Goal: Task Accomplishment & Management: Complete application form

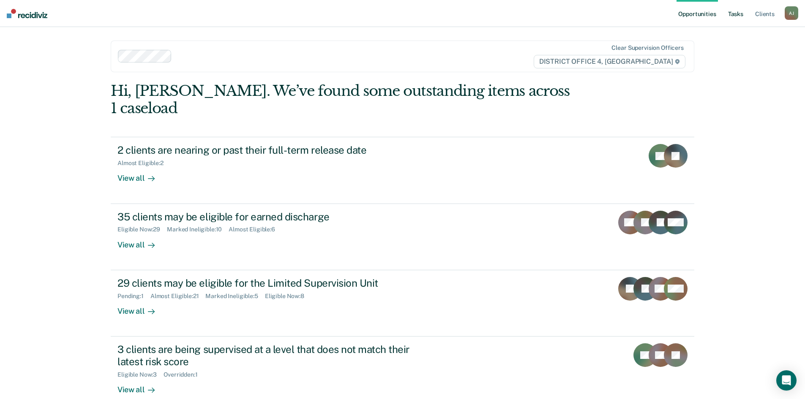
click at [732, 15] on link "Tasks" at bounding box center [735, 13] width 19 height 27
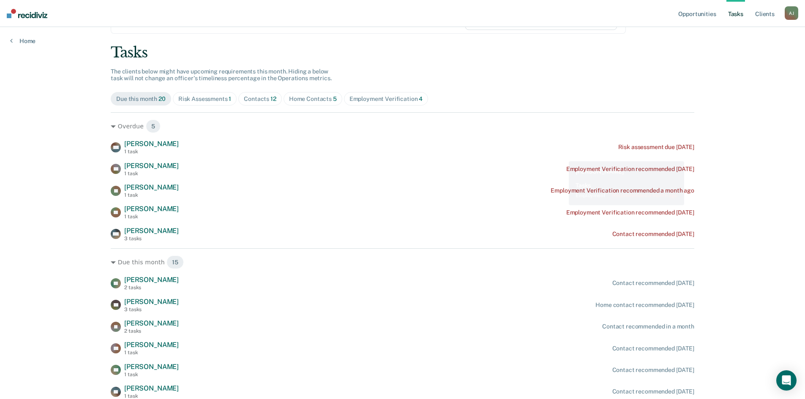
scroll to position [85, 0]
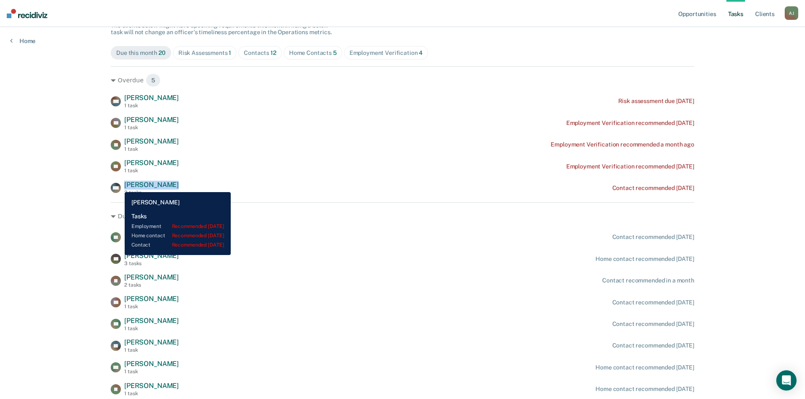
drag, startPoint x: 176, startPoint y: 187, endPoint x: 118, endPoint y: 186, distance: 57.9
click at [118, 186] on div "MH [PERSON_NAME] 3 tasks Contact recommended [DATE]" at bounding box center [403, 188] width 584 height 15
click at [118, 186] on rect at bounding box center [116, 188] width 10 height 10
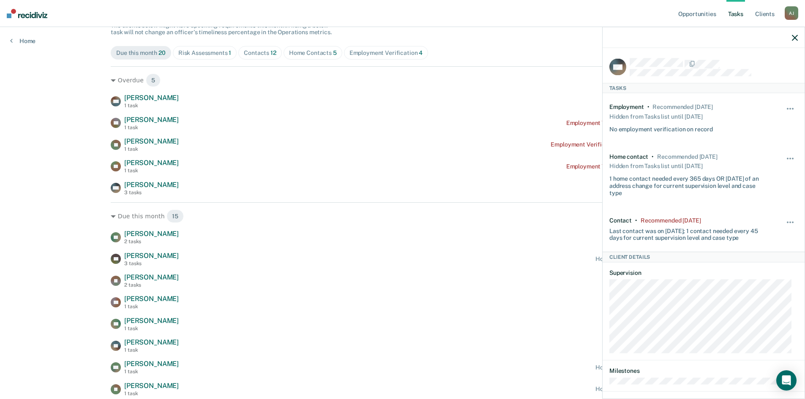
click at [797, 38] on icon "button" at bounding box center [795, 38] width 6 height 6
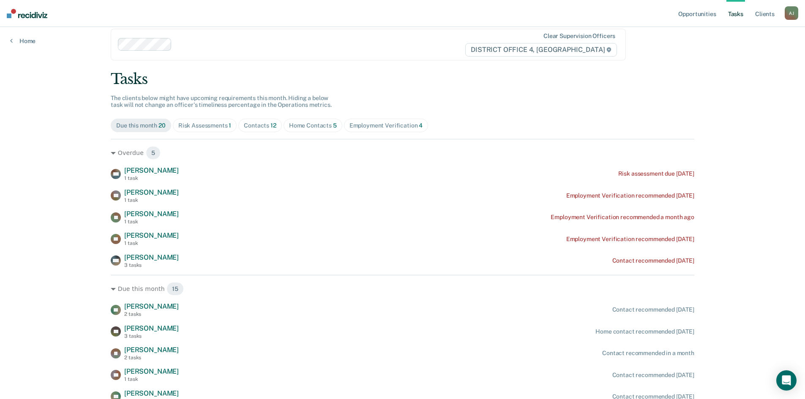
scroll to position [0, 0]
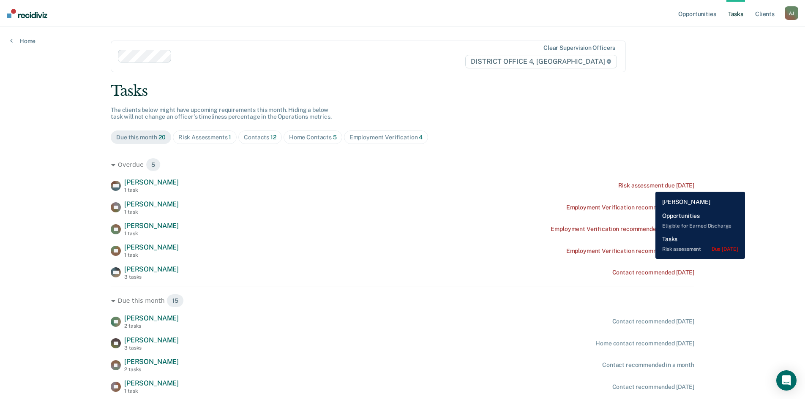
click at [649, 185] on div "Risk assessment due [DATE]" at bounding box center [656, 185] width 76 height 7
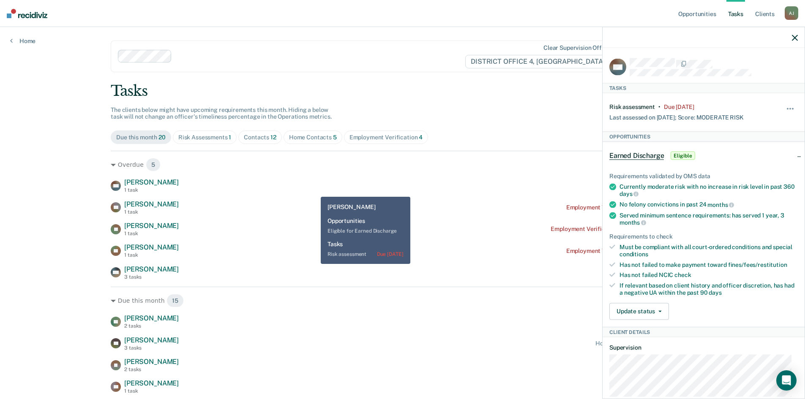
click at [287, 200] on div "[PERSON_NAME] 1 task Employment Verification recommended [DATE]" at bounding box center [403, 207] width 584 height 15
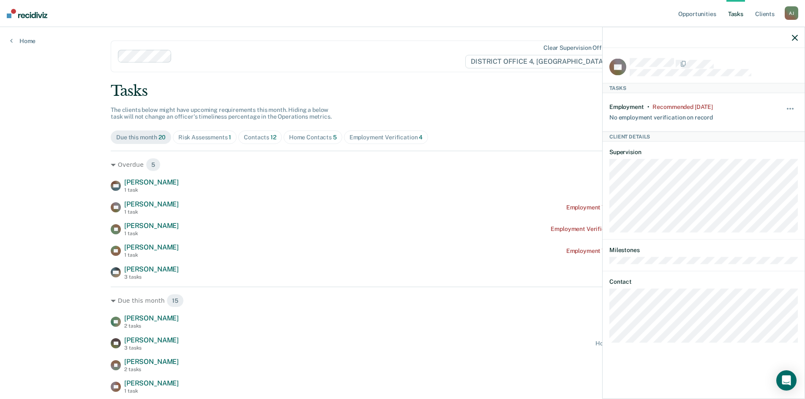
click at [789, 36] on div at bounding box center [704, 37] width 202 height 21
click at [794, 37] on icon "button" at bounding box center [795, 38] width 6 height 6
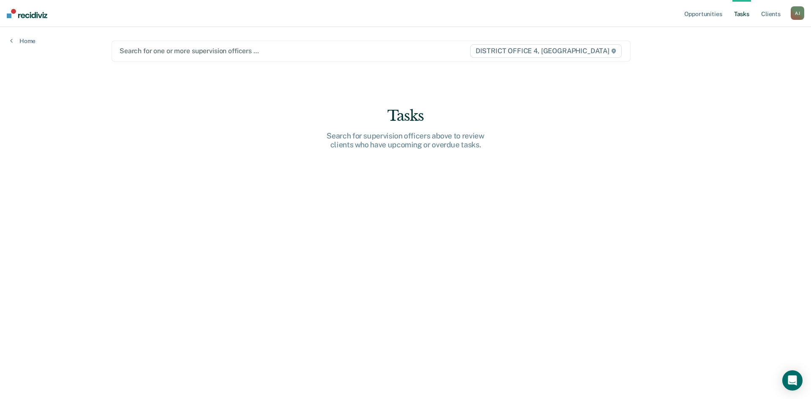
click at [191, 52] on div at bounding box center [295, 51] width 350 height 10
click at [132, 50] on div at bounding box center [295, 51] width 350 height 10
click at [229, 55] on div at bounding box center [295, 51] width 350 height 10
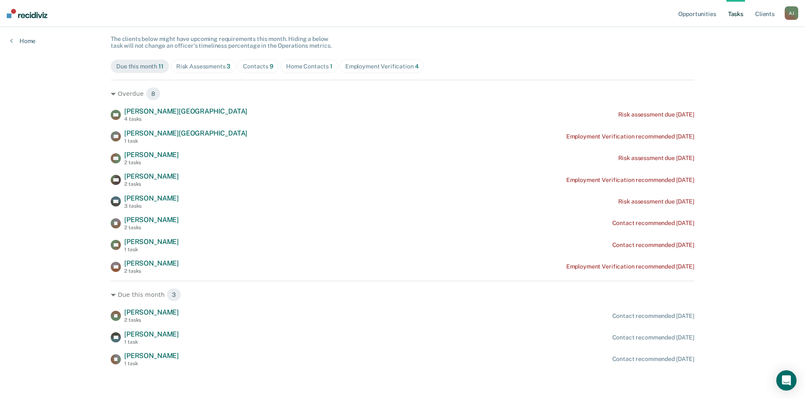
scroll to position [72, 0]
click at [772, 14] on link "Client s" at bounding box center [764, 13] width 23 height 27
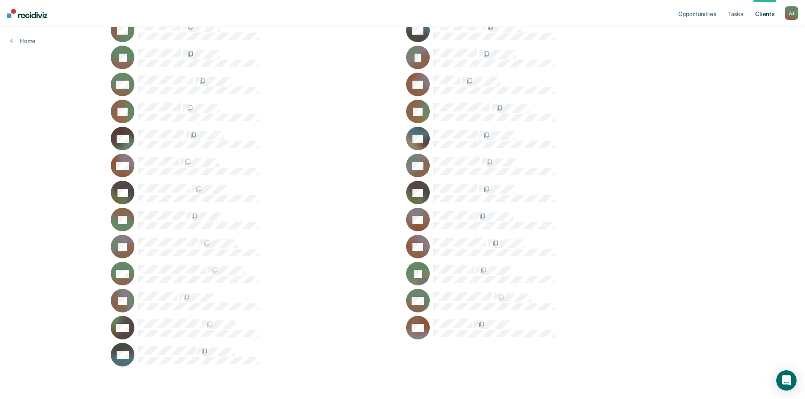
scroll to position [5, 0]
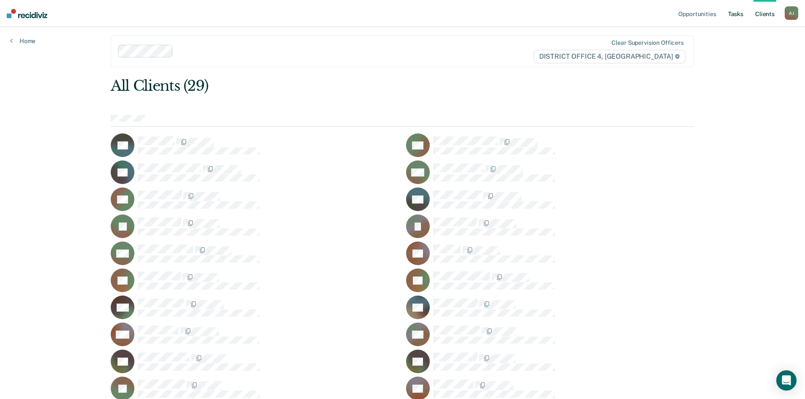
click at [733, 17] on link "Tasks" at bounding box center [735, 13] width 19 height 27
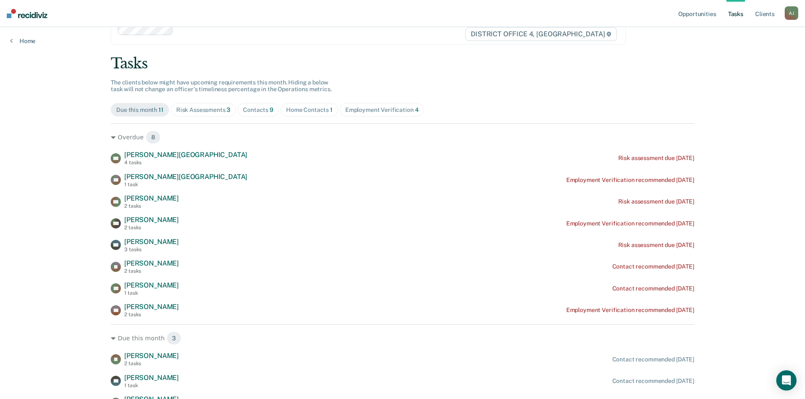
scroll to position [42, 0]
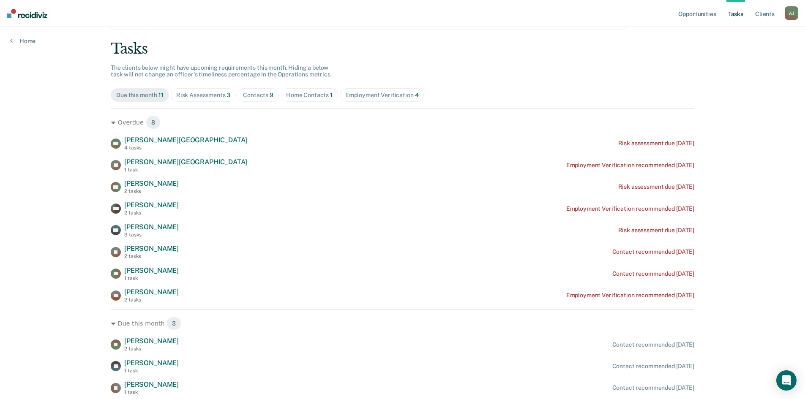
click at [739, 215] on div "Opportunities Tasks Client s [PERSON_NAME] [PERSON_NAME] Profile How it works L…" at bounding box center [402, 194] width 805 height 472
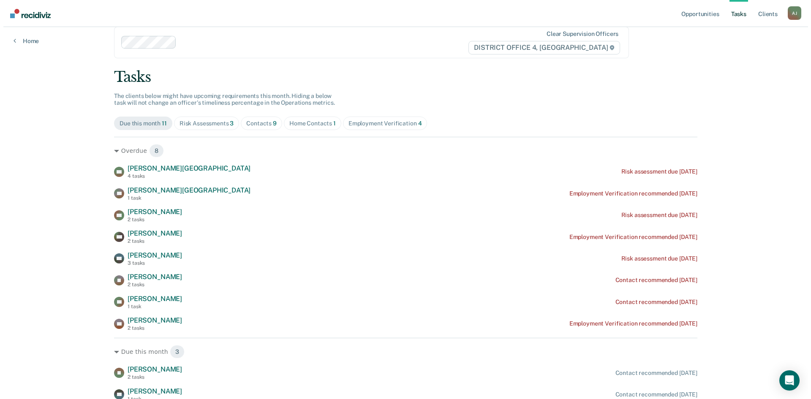
scroll to position [0, 0]
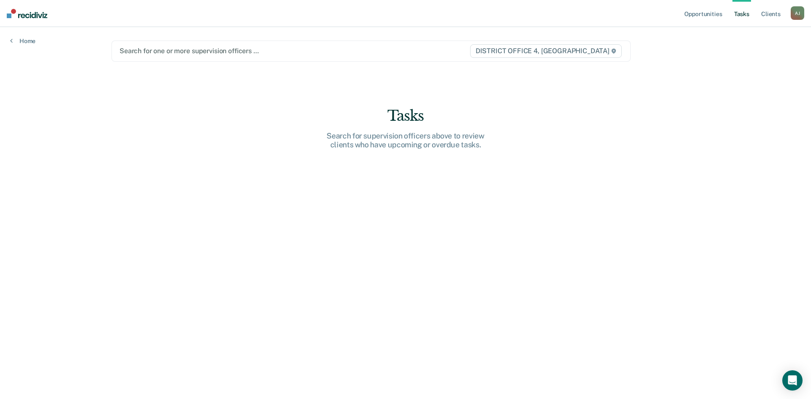
click at [220, 52] on div at bounding box center [295, 51] width 350 height 10
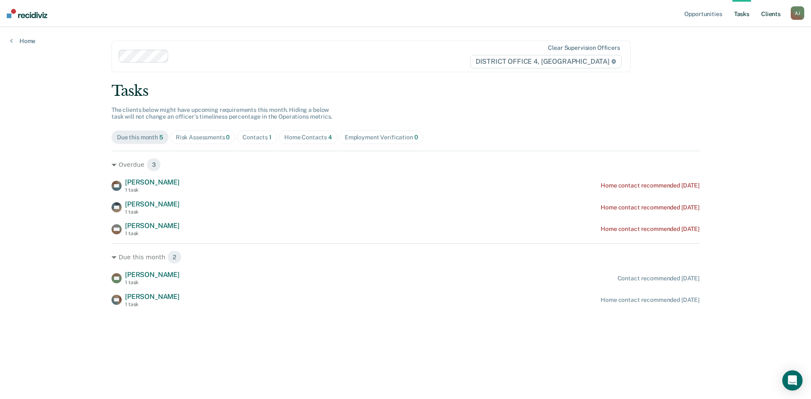
click at [767, 16] on link "Client s" at bounding box center [771, 13] width 23 height 27
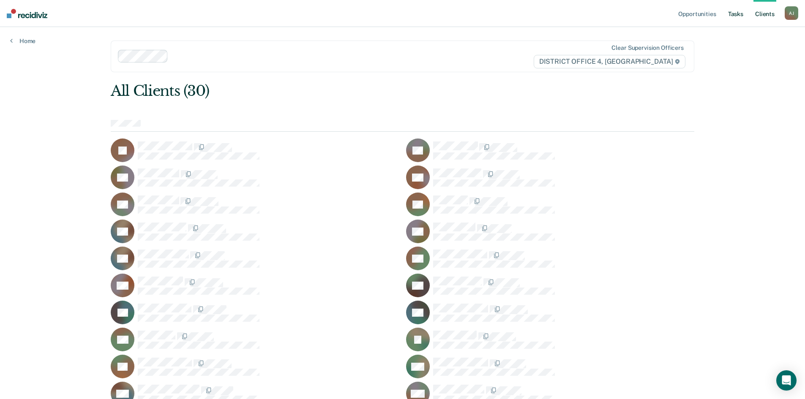
click at [733, 15] on link "Tasks" at bounding box center [735, 13] width 19 height 27
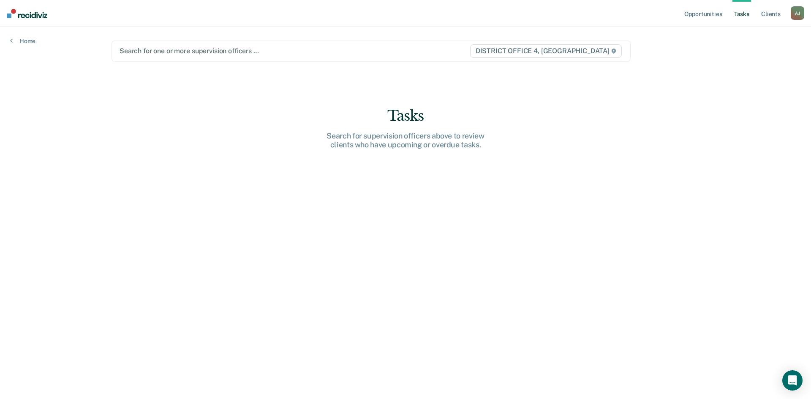
click at [166, 53] on div at bounding box center [295, 51] width 350 height 10
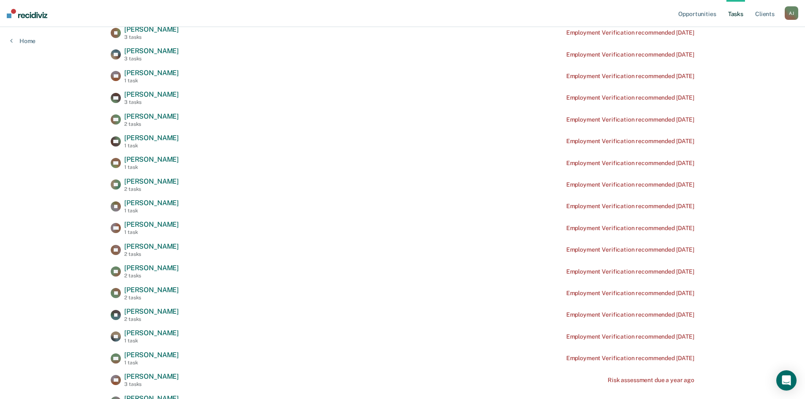
scroll to position [27, 0]
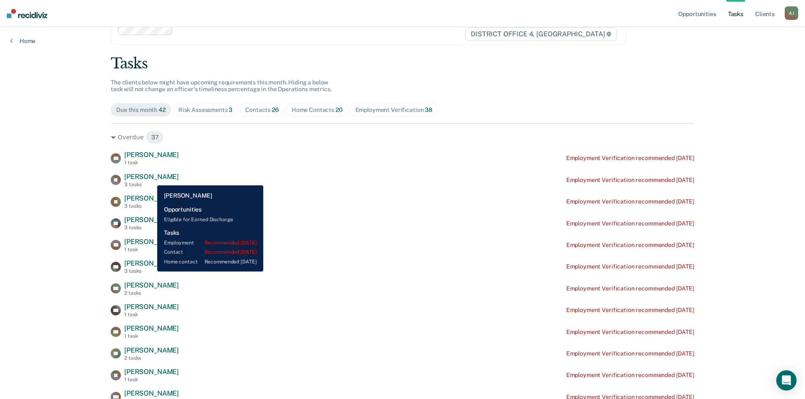
click at [150, 179] on span "[PERSON_NAME]" at bounding box center [151, 177] width 55 height 8
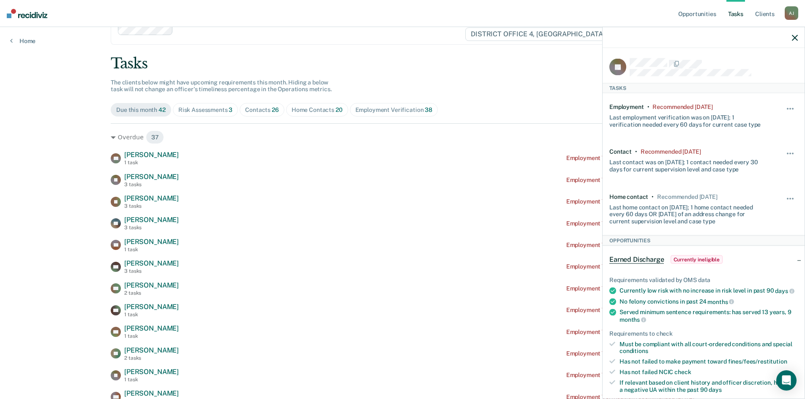
drag, startPoint x: 793, startPoint y: 37, endPoint x: 765, endPoint y: 41, distance: 28.6
click at [793, 37] on icon "button" at bounding box center [795, 38] width 6 height 6
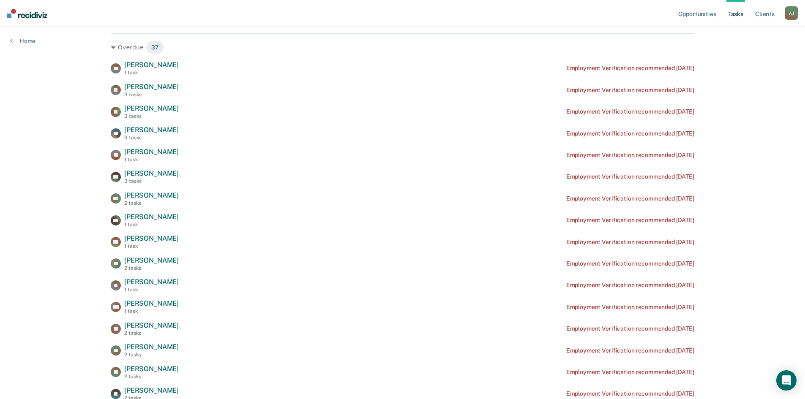
scroll to position [112, 0]
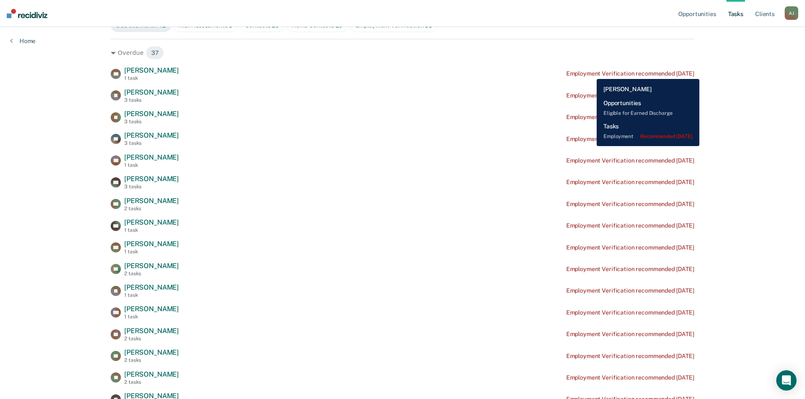
click at [590, 73] on div "Employment Verification recommended [DATE]" at bounding box center [630, 73] width 128 height 7
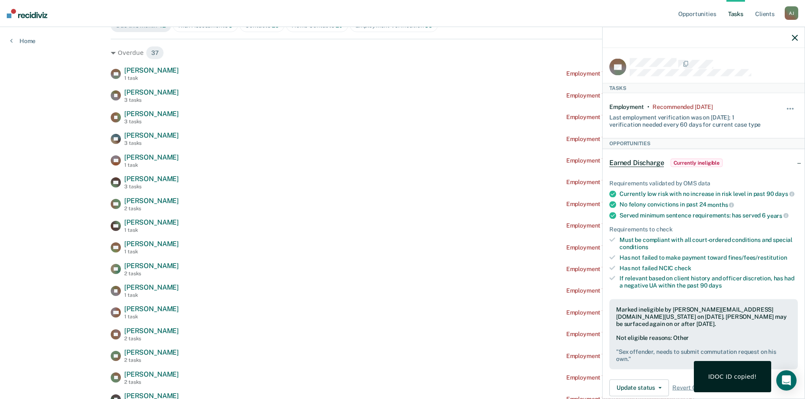
click at [676, 66] on span at bounding box center [677, 64] width 2 height 9
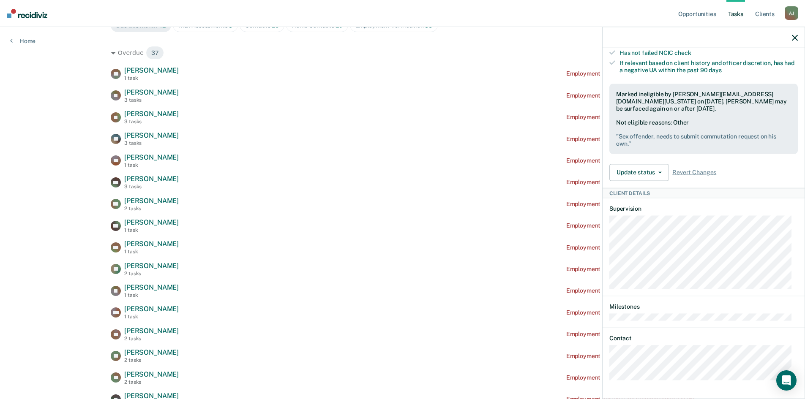
scroll to position [222, 0]
click at [416, 54] on div "Overdue 37" at bounding box center [403, 53] width 584 height 14
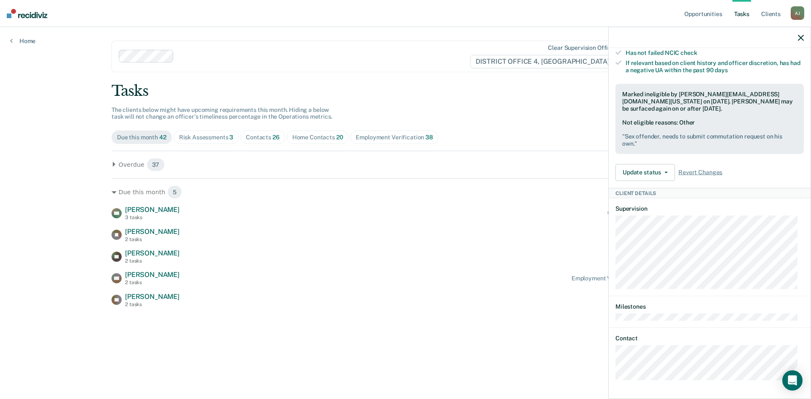
click at [804, 38] on div at bounding box center [710, 37] width 202 height 21
click at [801, 35] on icon "button" at bounding box center [801, 38] width 6 height 6
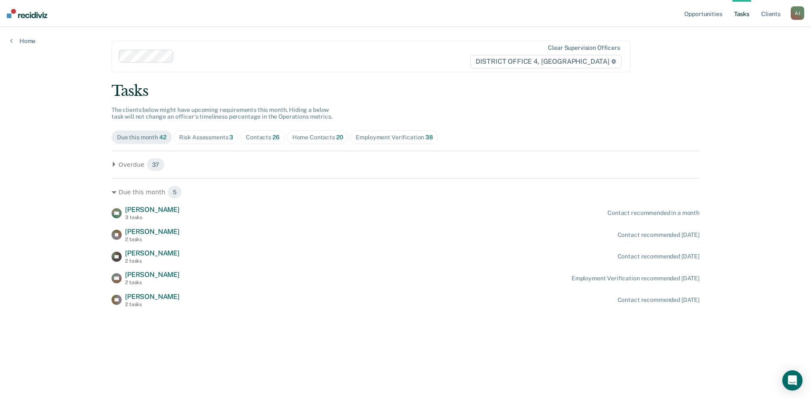
click at [744, 13] on link "Tasks" at bounding box center [742, 13] width 19 height 27
click at [142, 134] on div "Due this month 42" at bounding box center [141, 137] width 49 height 7
click at [118, 165] on div "Overdue 37" at bounding box center [406, 165] width 588 height 14
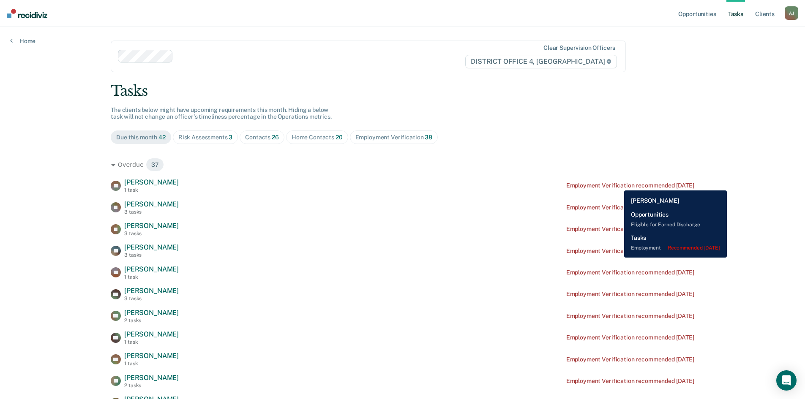
click at [618, 184] on div "Employment Verification recommended [DATE]" at bounding box center [630, 185] width 128 height 7
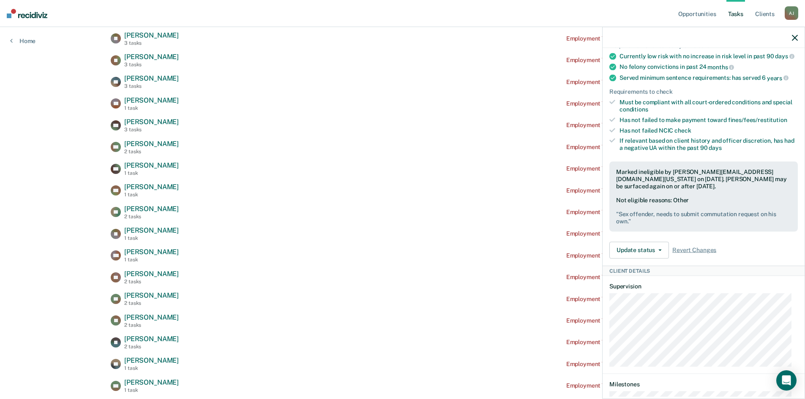
scroll to position [53, 0]
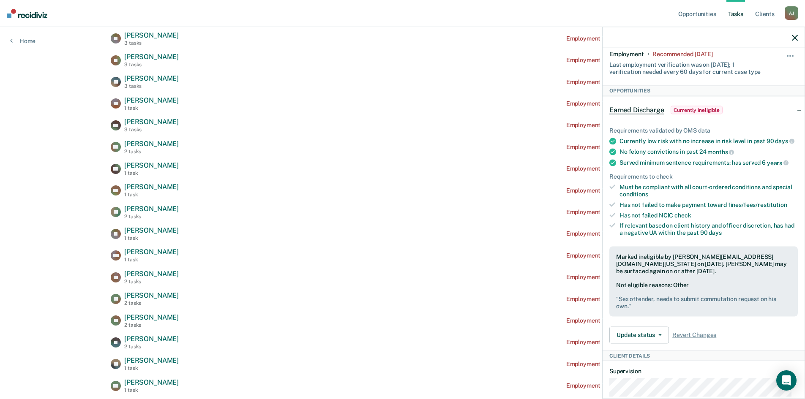
click at [793, 37] on icon "button" at bounding box center [795, 38] width 6 height 6
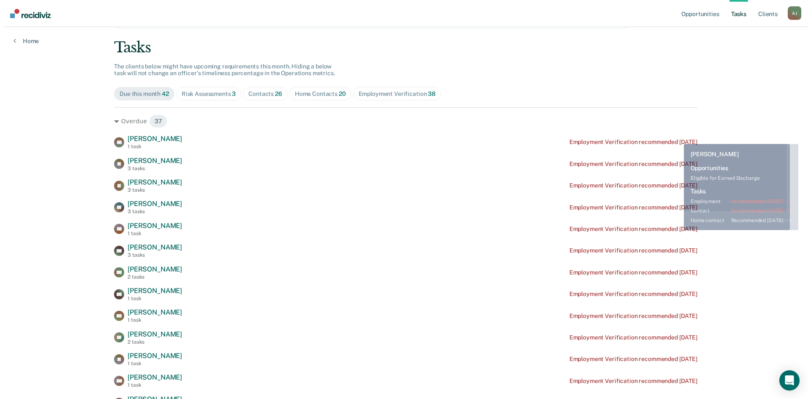
scroll to position [0, 0]
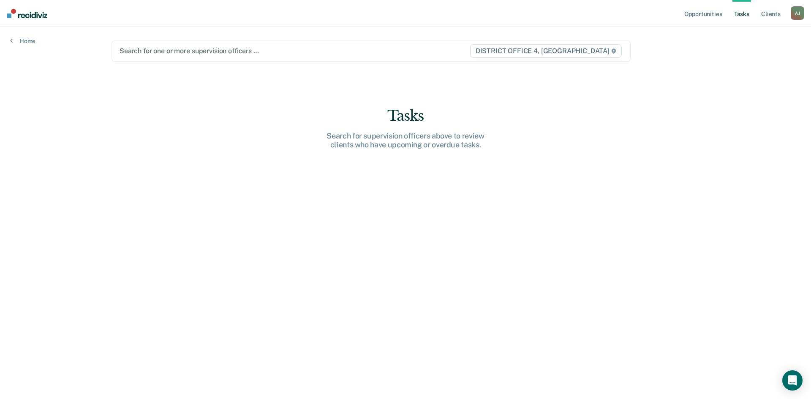
click at [167, 52] on div at bounding box center [295, 51] width 350 height 10
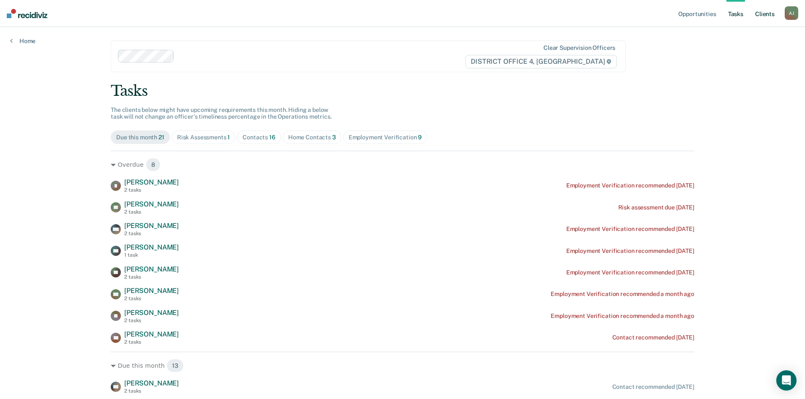
click at [766, 15] on link "Client s" at bounding box center [764, 13] width 23 height 27
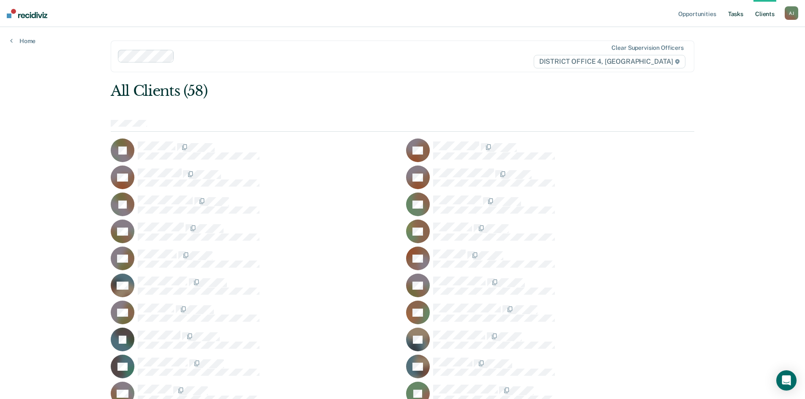
click at [738, 11] on link "Tasks" at bounding box center [735, 13] width 19 height 27
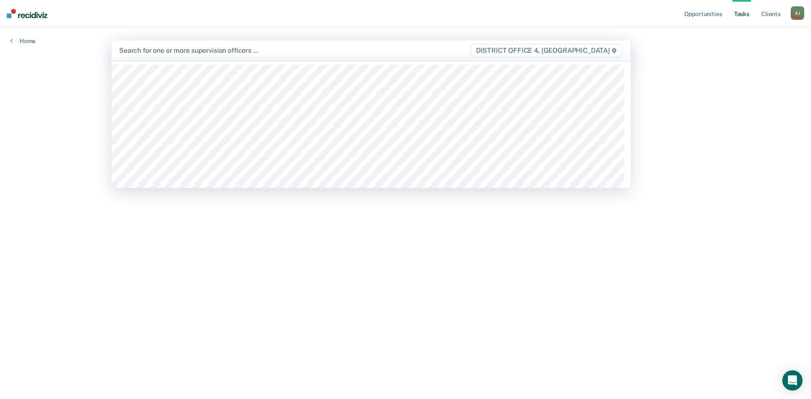
click at [243, 52] on div at bounding box center [294, 51] width 351 height 10
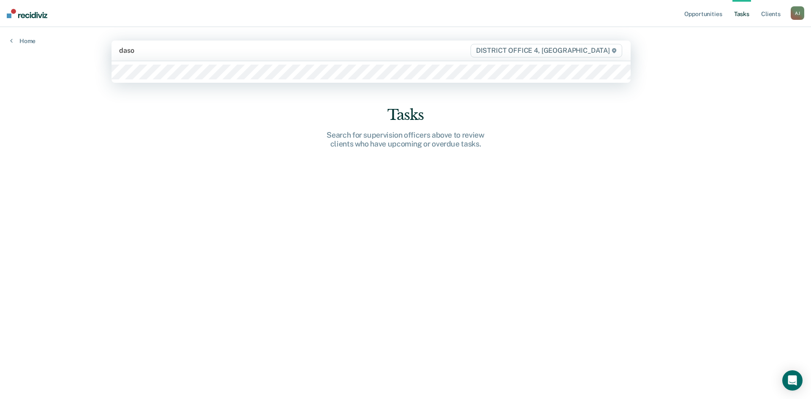
type input "dason"
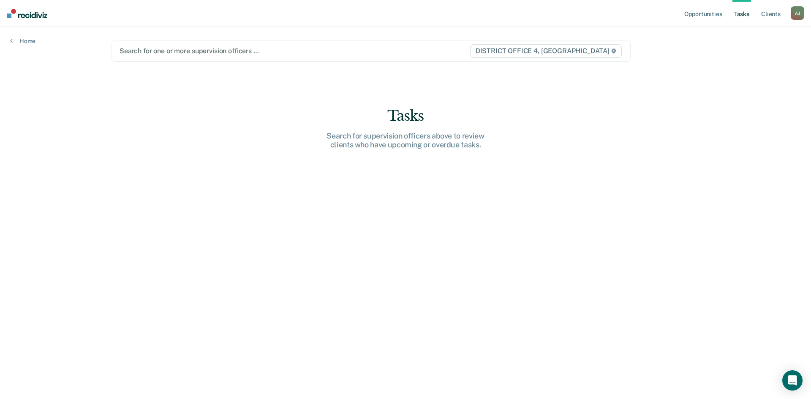
click at [171, 51] on div at bounding box center [295, 51] width 350 height 10
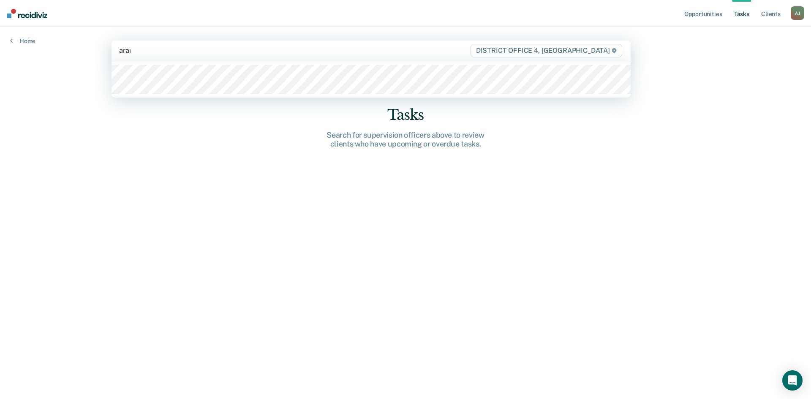
type input "[PERSON_NAME]"
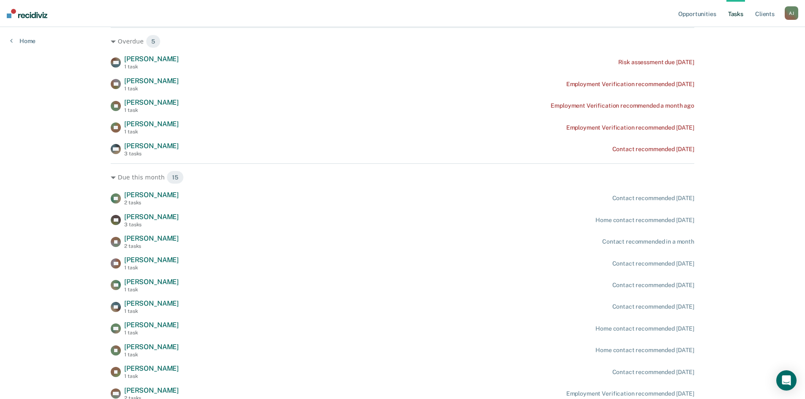
scroll to position [127, 0]
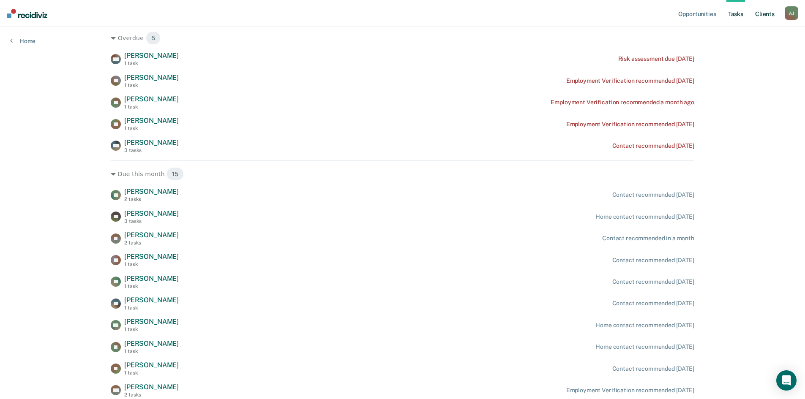
click at [770, 14] on link "Client s" at bounding box center [764, 13] width 23 height 27
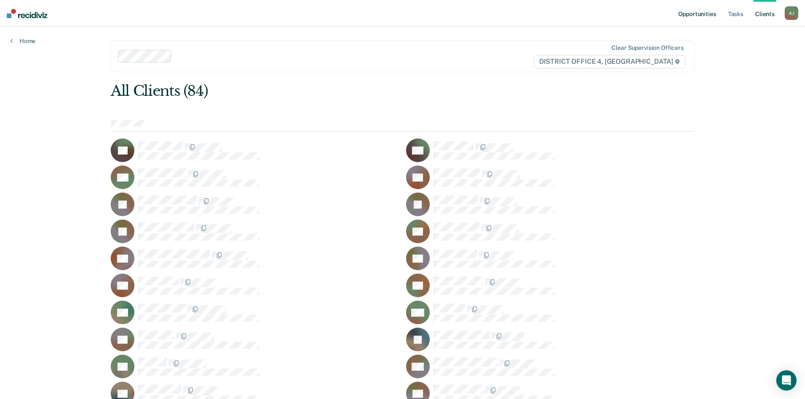
click at [691, 13] on link "Opportunities" at bounding box center [696, 13] width 41 height 27
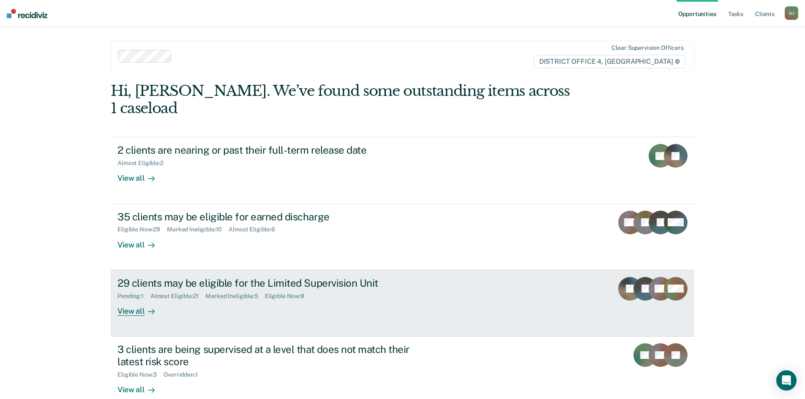
click at [317, 286] on div "29 clients may be eligible for the Limited Supervision Unit Pending : 1 Almost …" at bounding box center [275, 296] width 317 height 39
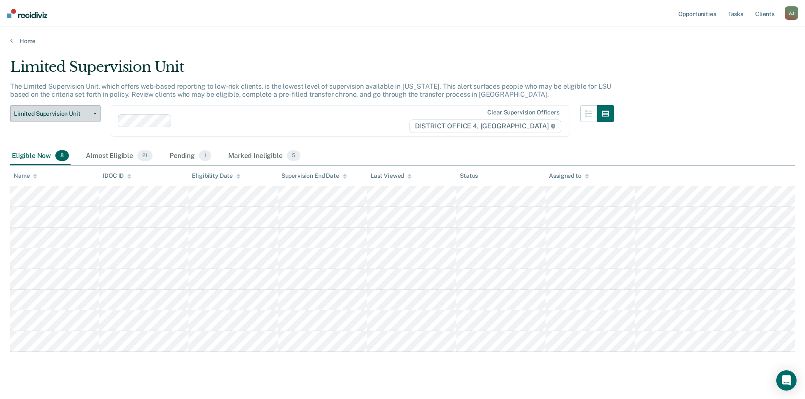
click at [95, 114] on icon "button" at bounding box center [94, 114] width 3 height 2
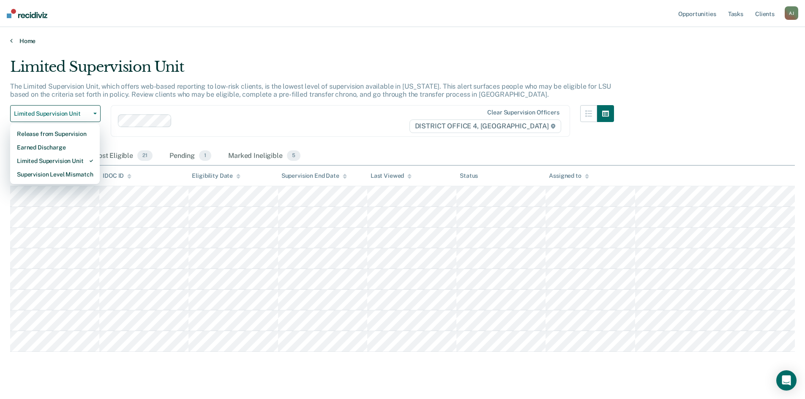
click at [273, 43] on link "Home" at bounding box center [402, 41] width 785 height 8
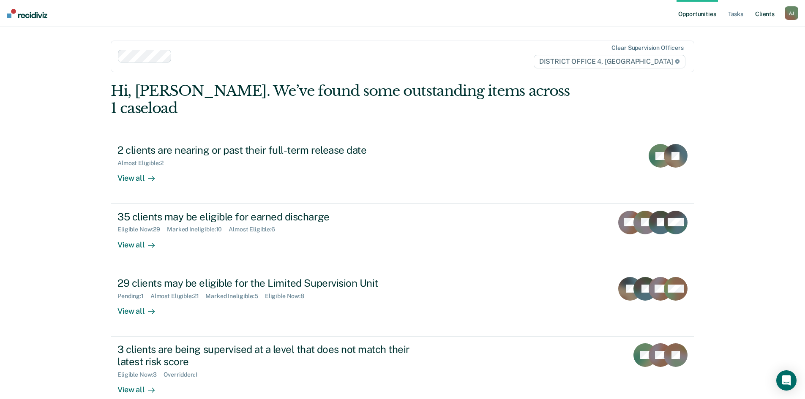
click at [765, 13] on link "Client s" at bounding box center [764, 13] width 23 height 27
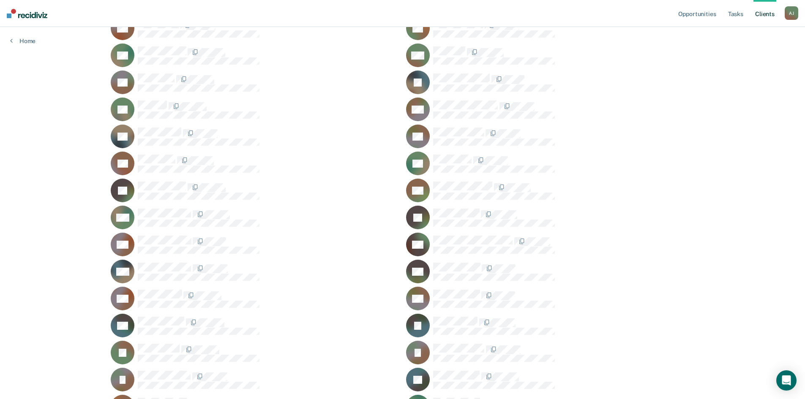
scroll to position [338, 0]
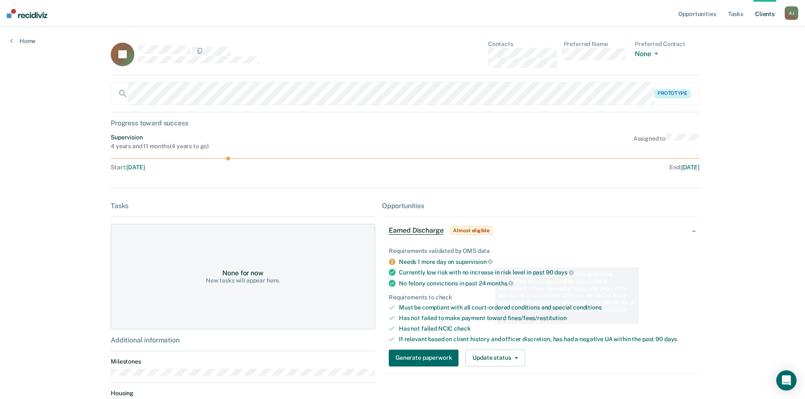
click at [515, 258] on div "Needs 1 more day on supervision" at bounding box center [546, 262] width 294 height 8
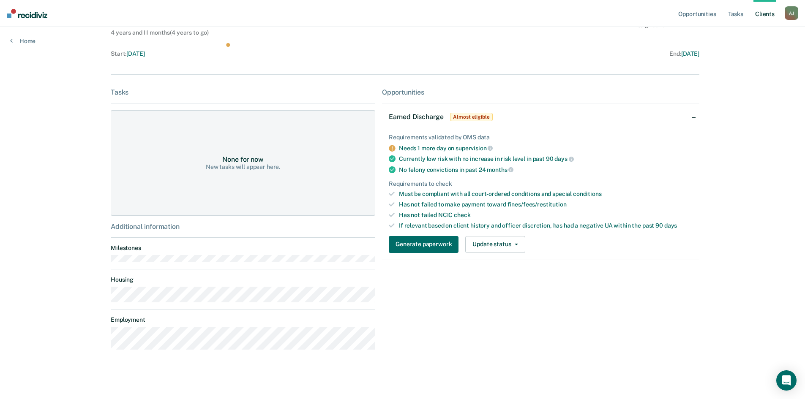
scroll to position [115, 0]
click at [515, 243] on icon "button" at bounding box center [516, 244] width 3 height 2
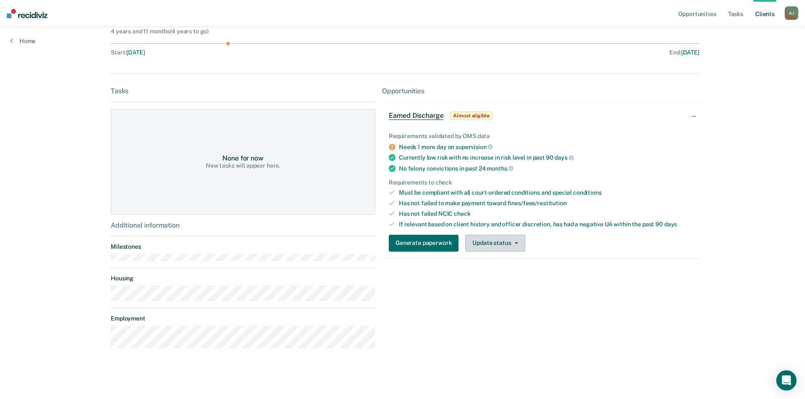
click at [515, 243] on icon "button" at bounding box center [516, 244] width 3 height 2
click at [440, 246] on button "Generate paperwork" at bounding box center [424, 243] width 70 height 17
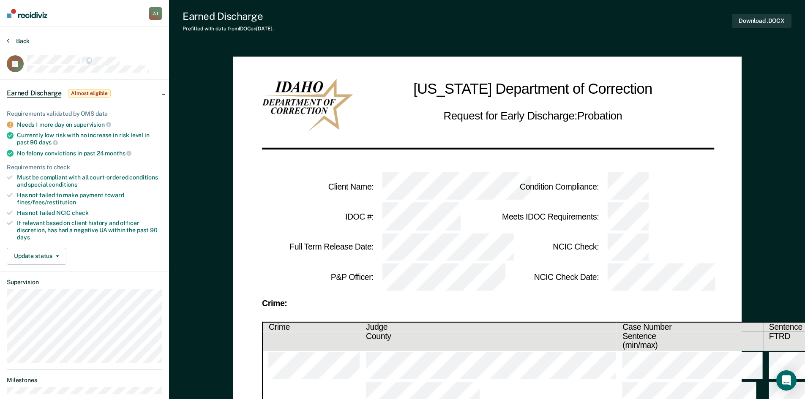
click at [19, 41] on button "Back" at bounding box center [18, 41] width 23 height 8
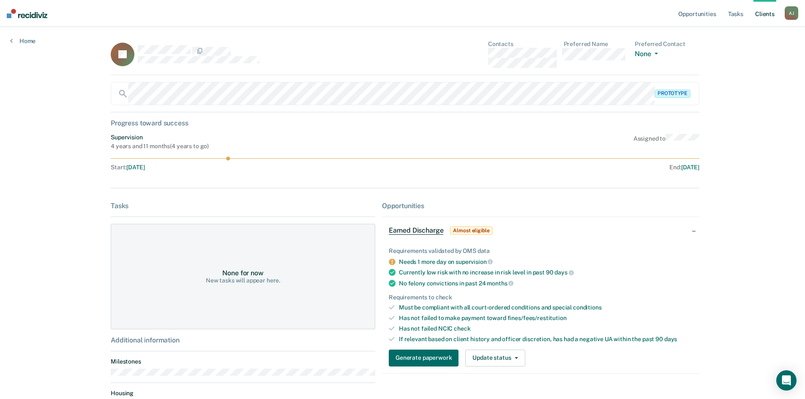
scroll to position [115, 0]
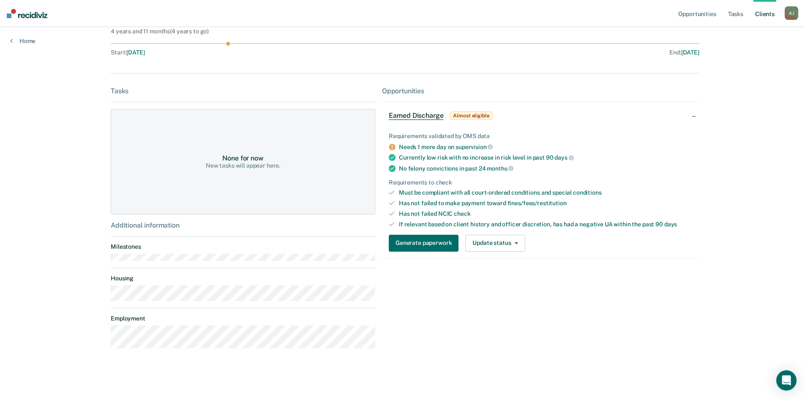
click at [380, 376] on main "JK Contacts Preferred Name Preferred Contact None Call Text Email None Prototyp…" at bounding box center [403, 145] width 604 height 467
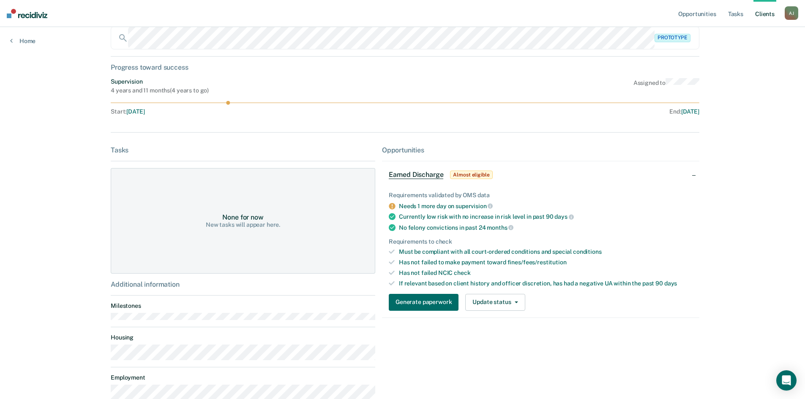
scroll to position [0, 0]
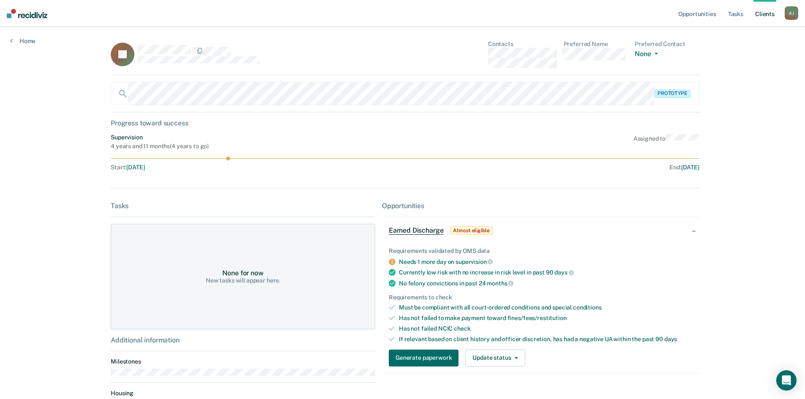
drag, startPoint x: 484, startPoint y: 64, endPoint x: 555, endPoint y: 67, distance: 71.5
click at [555, 67] on div "JK Contacts Preferred Name Preferred Contact None Call Text Email None" at bounding box center [405, 58] width 589 height 35
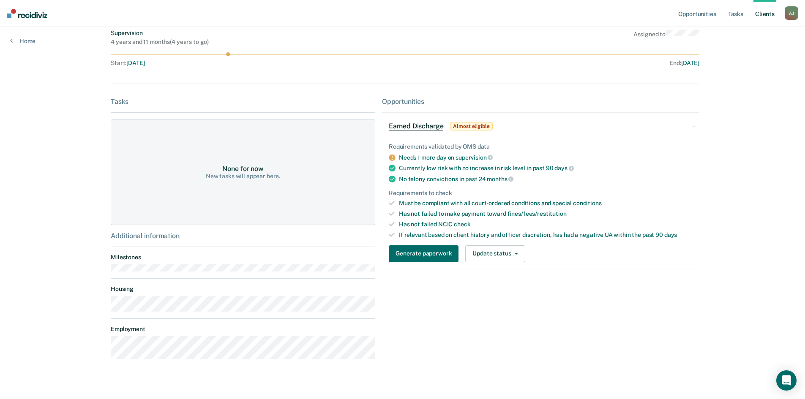
scroll to position [115, 0]
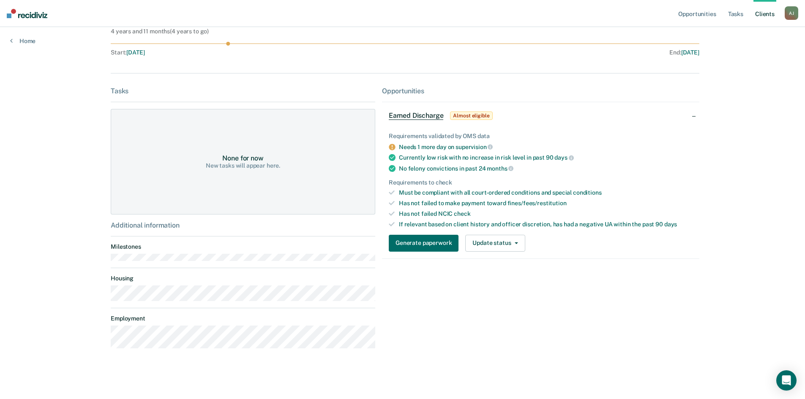
click at [286, 359] on div "JK Contacts Preferred Name Preferred Contact None Call Text Email None Prototyp…" at bounding box center [403, 146] width 584 height 440
click at [92, 338] on div "Opportunities Tasks Client s [PERSON_NAME] [PERSON_NAME] Profile How it works L…" at bounding box center [402, 142] width 805 height 514
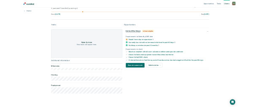
scroll to position [0, 0]
